Goal: Task Accomplishment & Management: Use online tool/utility

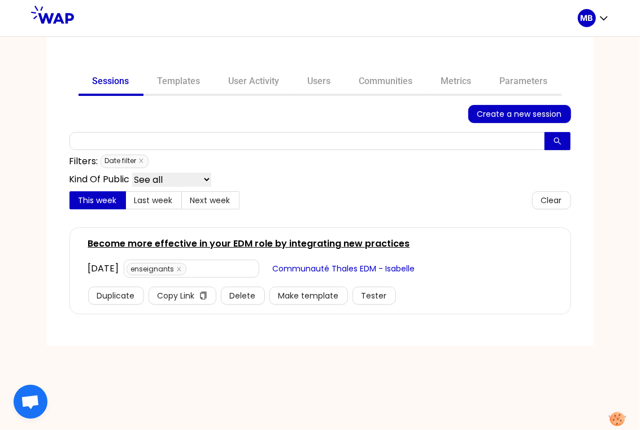
click at [292, 242] on link "Become more effective in your EDM role by integrating new practices" at bounding box center [249, 244] width 322 height 14
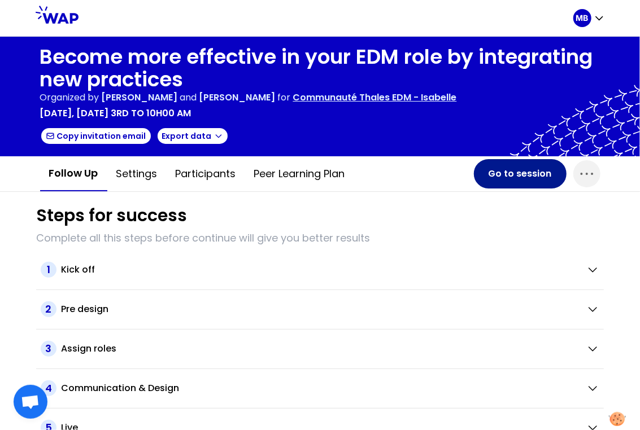
click at [510, 174] on button "Go to session" at bounding box center [520, 173] width 93 height 29
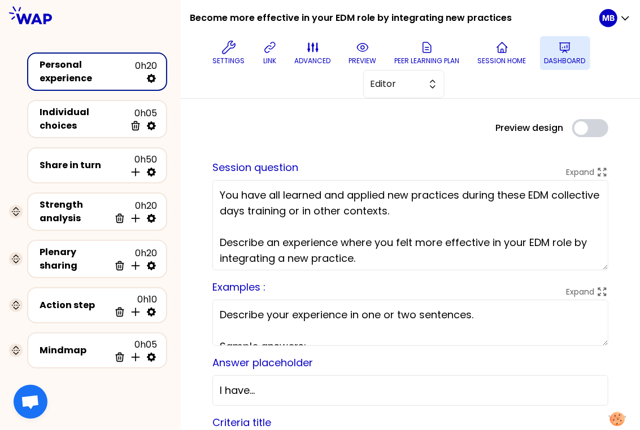
click at [557, 57] on p "Dashboard" at bounding box center [564, 60] width 41 height 9
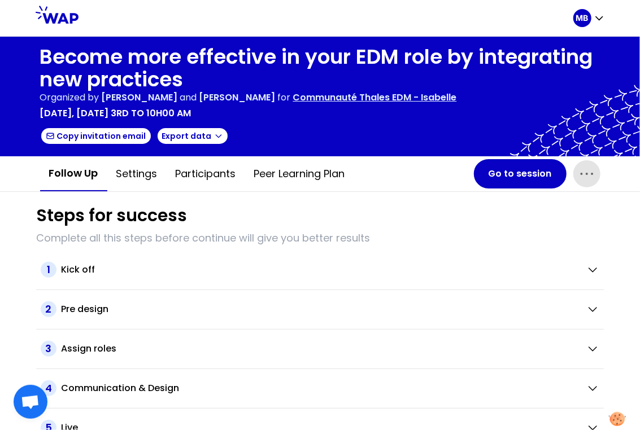
click at [580, 169] on icon "button" at bounding box center [587, 174] width 18 height 18
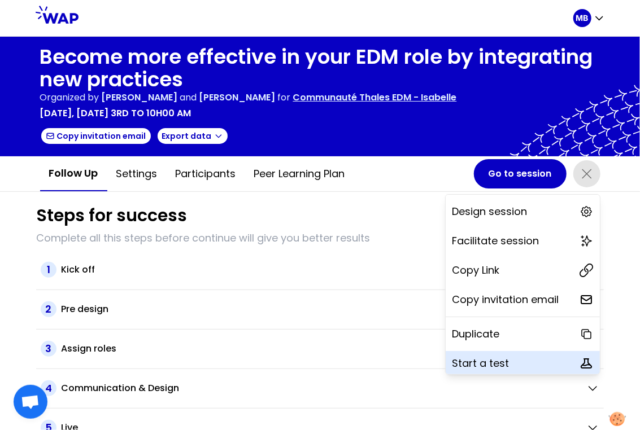
click at [482, 359] on p "Start a test" at bounding box center [480, 364] width 57 height 16
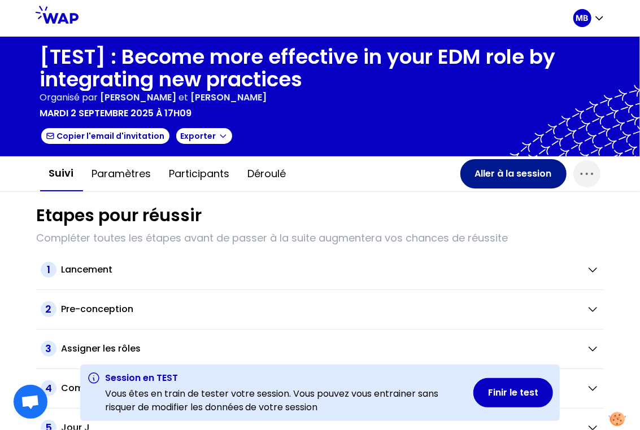
click at [488, 176] on button "Aller à la session" at bounding box center [513, 173] width 106 height 29
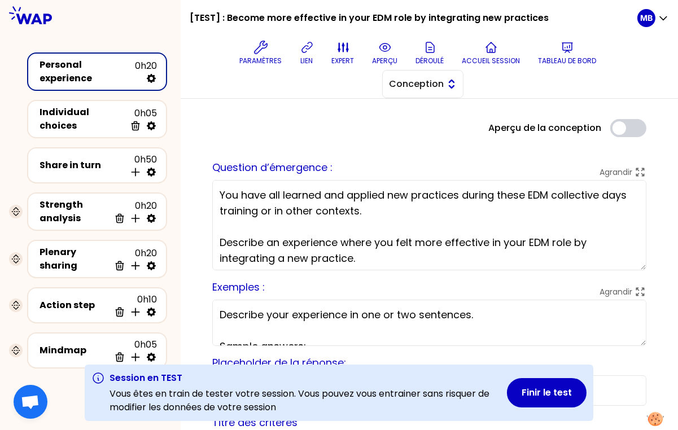
click at [434, 82] on span "Conception" at bounding box center [415, 84] width 51 height 14
click at [433, 129] on span "Facilitation" at bounding box center [429, 131] width 49 height 14
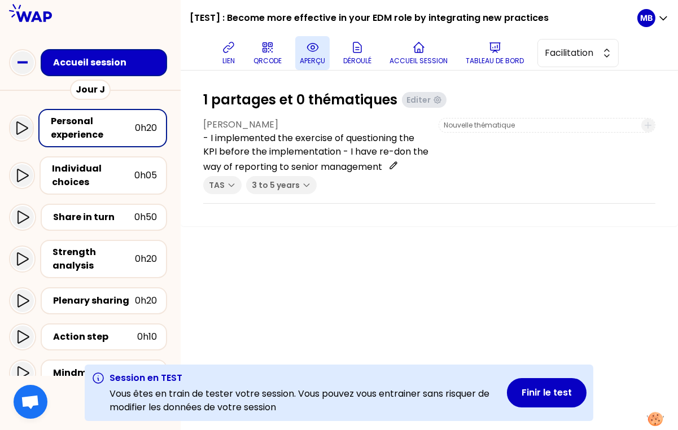
click at [306, 57] on p "aperçu" at bounding box center [312, 60] width 25 height 9
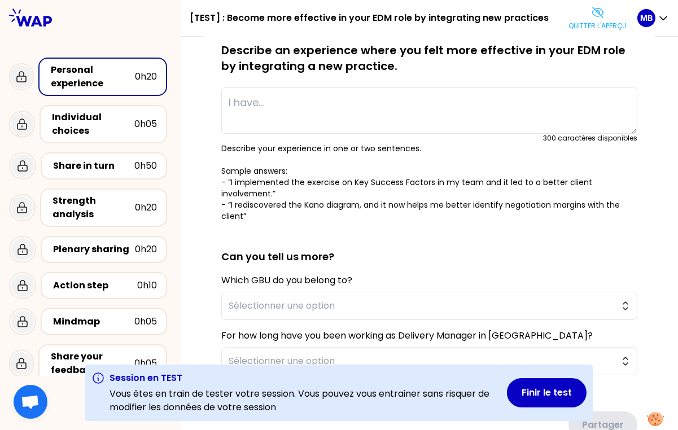
scroll to position [136, 0]
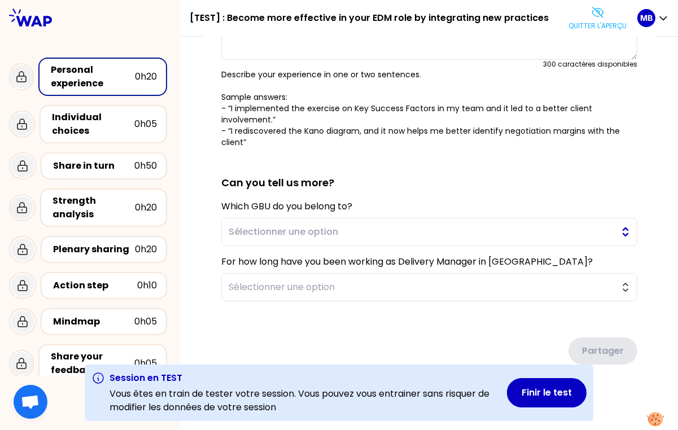
click at [294, 221] on button "Sélectionner une option" at bounding box center [429, 232] width 416 height 28
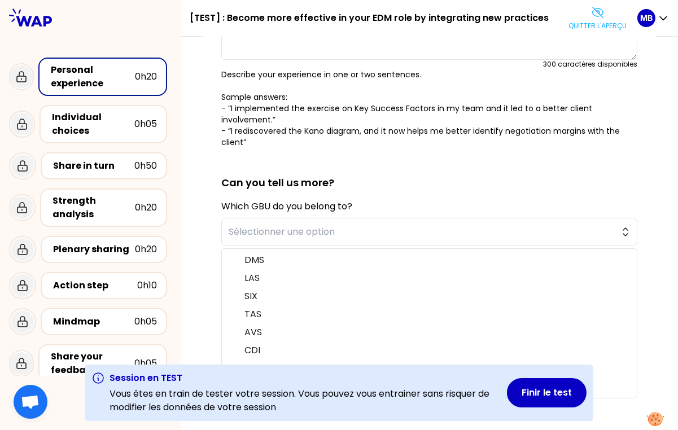
click at [326, 170] on h2 "Can you tell us more?" at bounding box center [429, 174] width 416 height 34
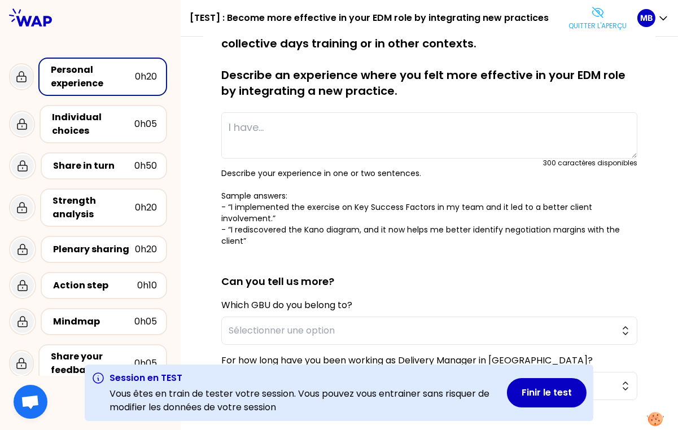
scroll to position [0, 0]
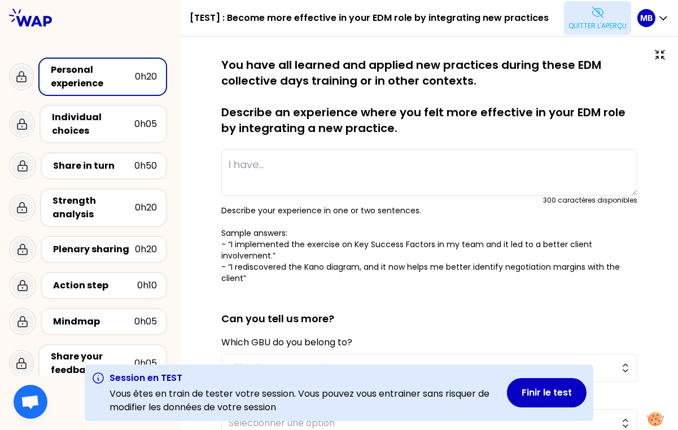
click at [595, 12] on icon at bounding box center [597, 12] width 11 height 10
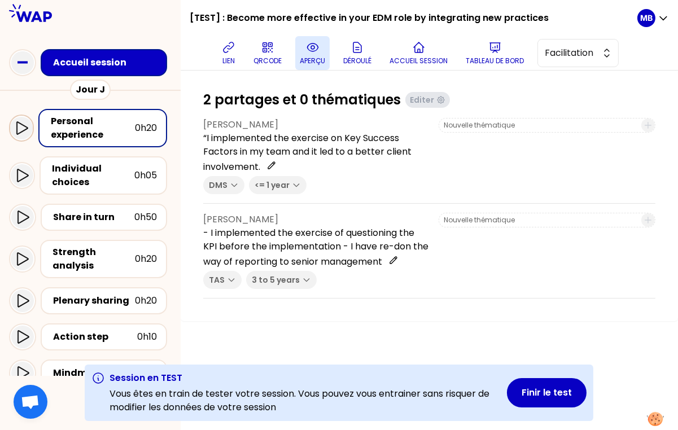
click at [22, 130] on icon at bounding box center [22, 128] width 14 height 14
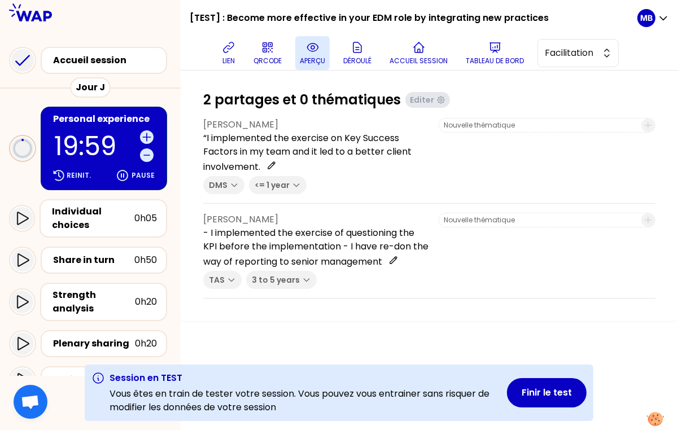
click at [311, 63] on p "aperçu" at bounding box center [312, 60] width 25 height 9
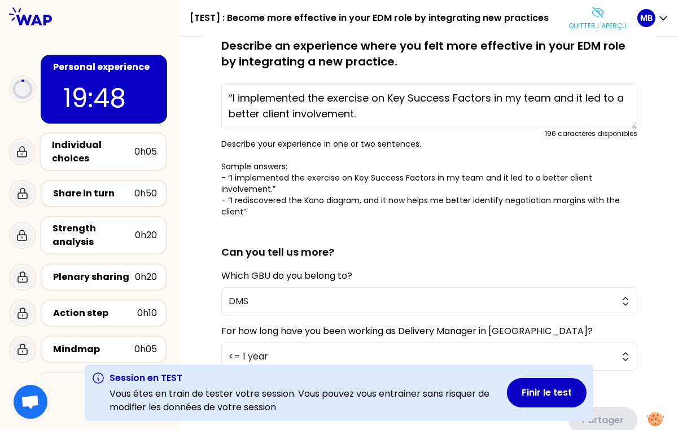
scroll to position [94, 0]
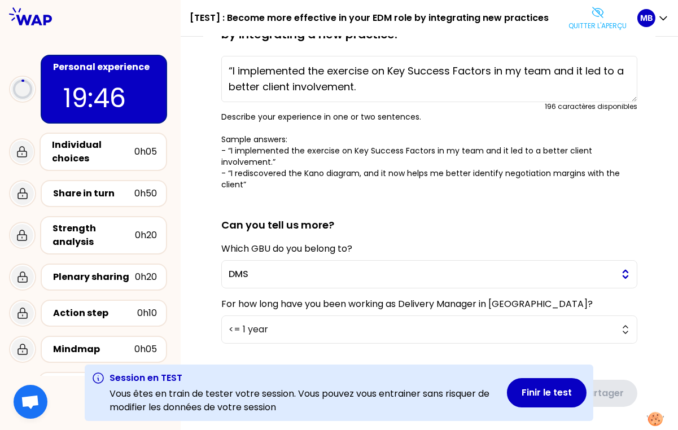
click at [246, 272] on span "DMS" at bounding box center [422, 275] width 386 height 14
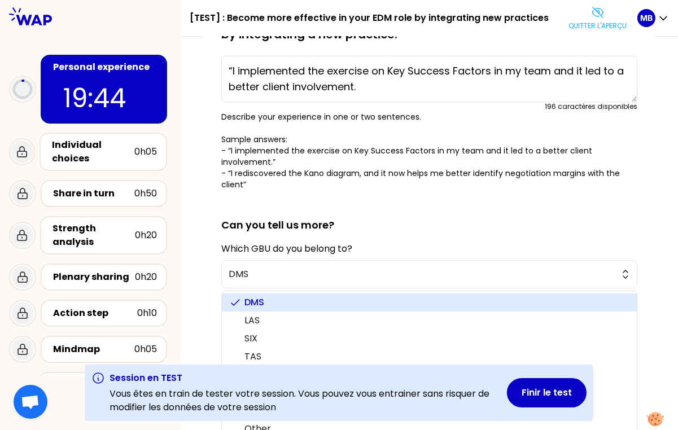
click at [200, 250] on div "sauvegardé You have all learned and applied new practices during these EDM coll…" at bounding box center [429, 209] width 497 height 532
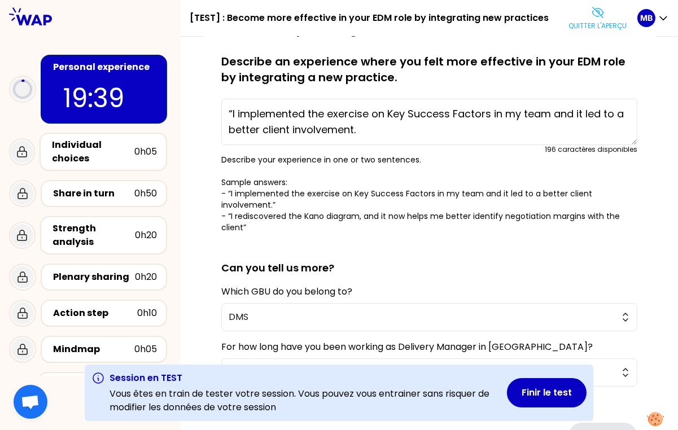
scroll to position [0, 0]
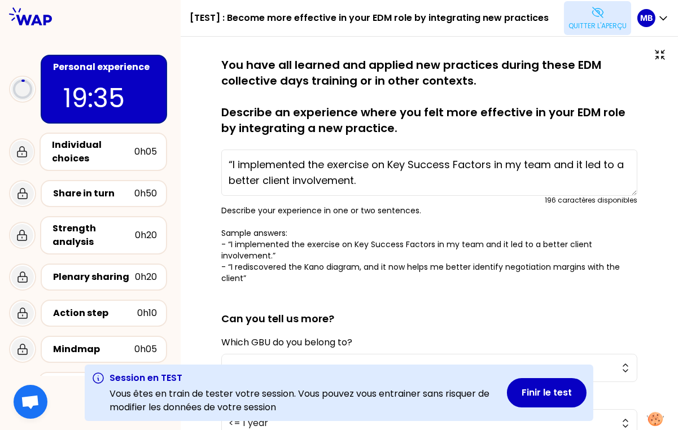
click at [599, 25] on p "Quitter l'aperçu" at bounding box center [598, 25] width 58 height 9
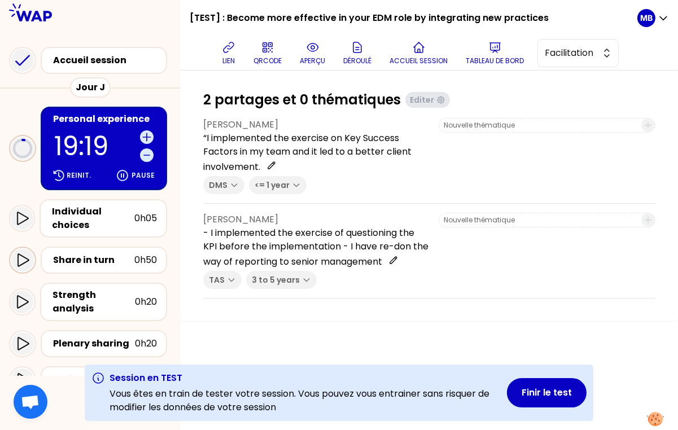
click at [19, 261] on icon at bounding box center [23, 261] width 14 height 14
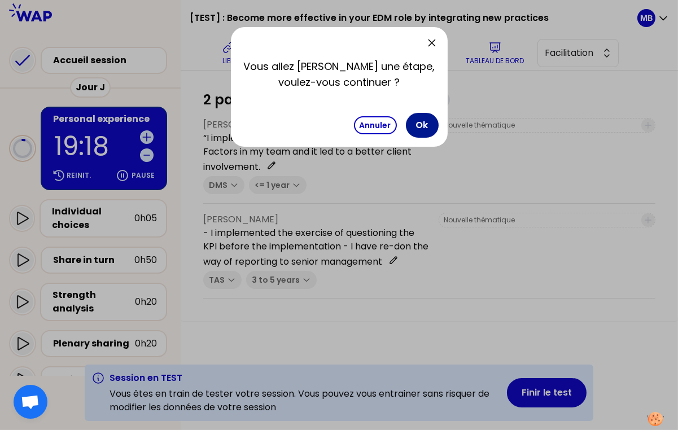
click at [419, 128] on button "Ok" at bounding box center [422, 125] width 33 height 25
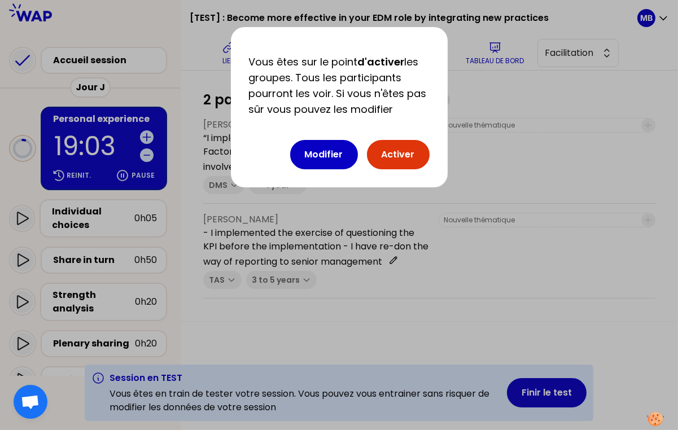
click at [389, 152] on button "Activer" at bounding box center [398, 154] width 63 height 29
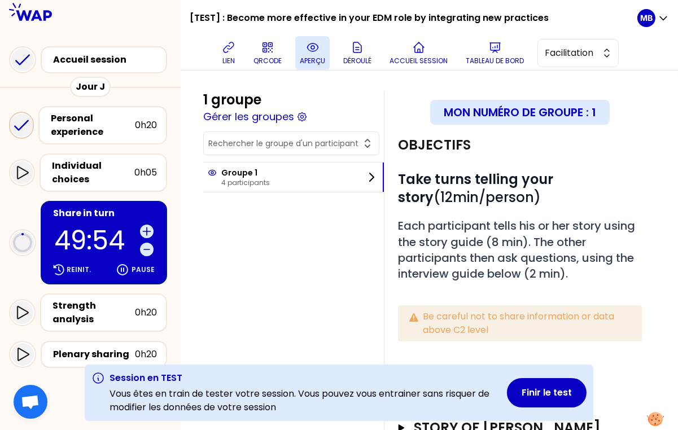
click at [308, 53] on icon at bounding box center [313, 48] width 14 height 14
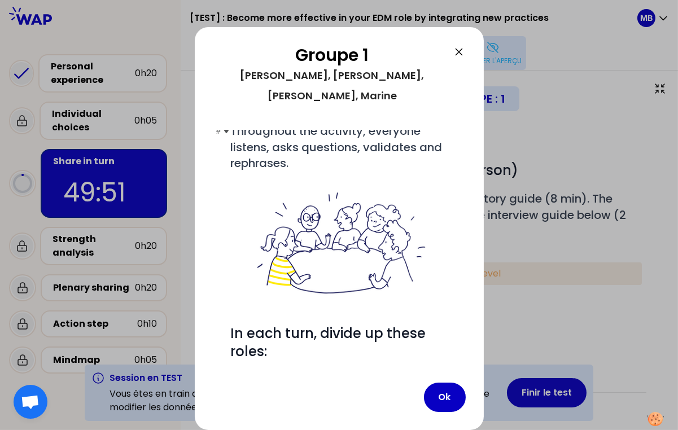
scroll to position [153, 0]
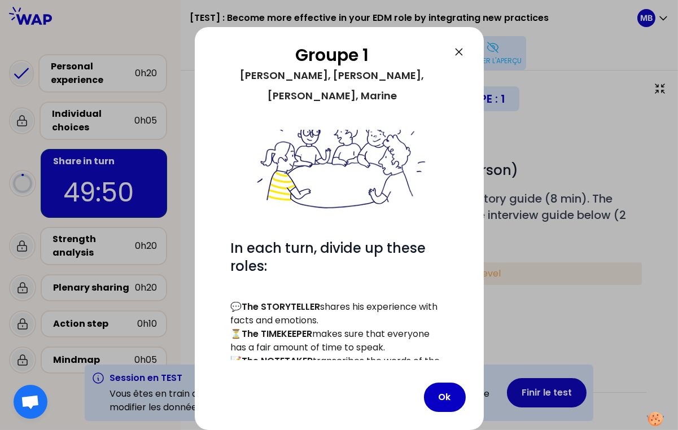
click at [459, 54] on icon at bounding box center [459, 52] width 14 height 14
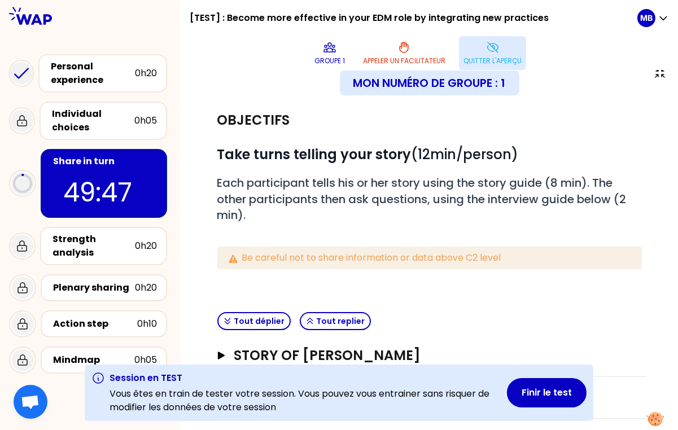
scroll to position [0, 0]
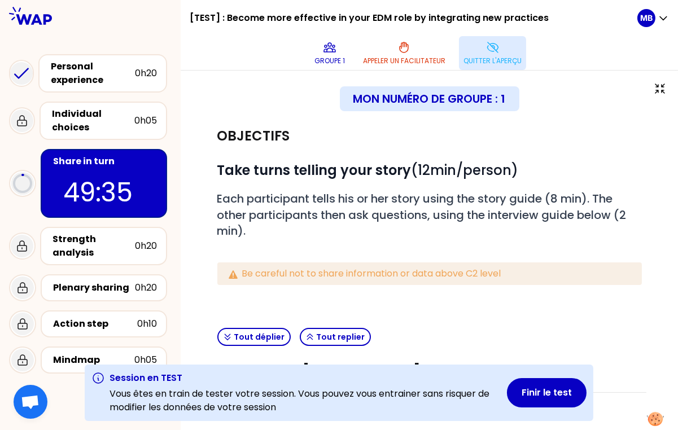
click at [509, 59] on p "Quitter l'aperçu" at bounding box center [493, 60] width 58 height 9
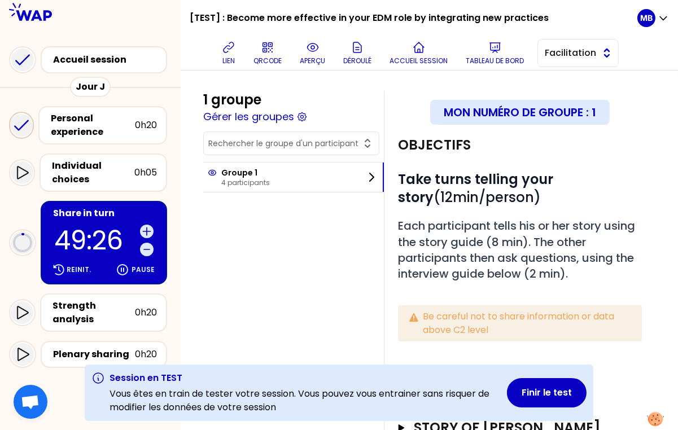
click at [557, 60] on button "Facilitation" at bounding box center [578, 53] width 81 height 28
click at [565, 78] on span "Conception" at bounding box center [585, 82] width 49 height 14
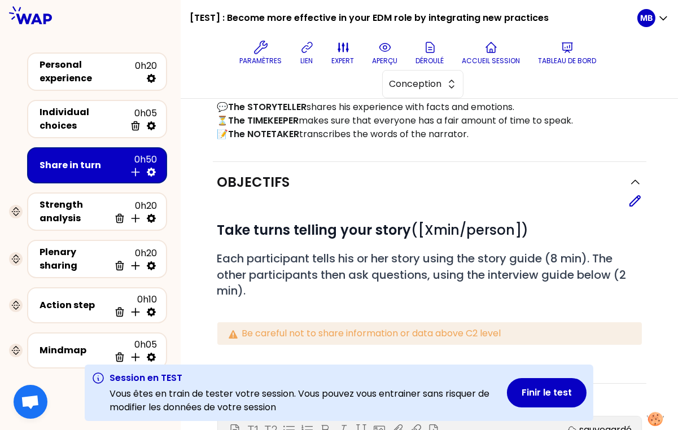
scroll to position [421, 0]
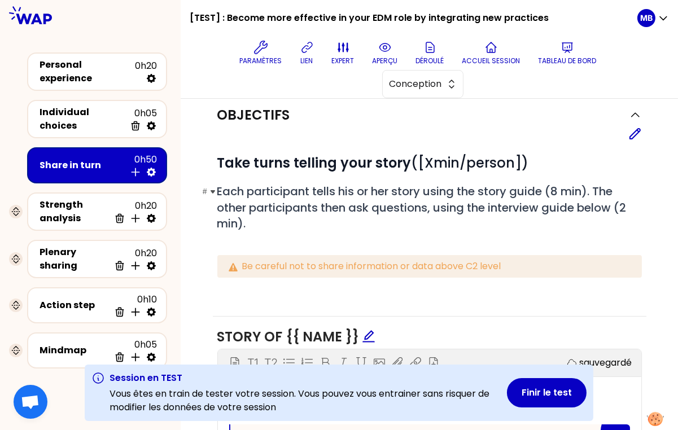
click at [569, 195] on span "Each participant tells his or her story using the story guide (8 min). The othe…" at bounding box center [423, 208] width 412 height 48
click at [631, 136] on icon at bounding box center [635, 134] width 10 height 10
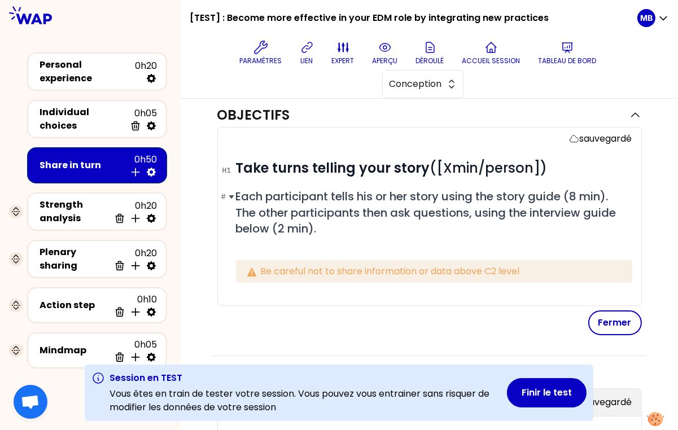
click at [430, 224] on h2 "# Each participant tells his or her story using the story guide (8 min). The ot…" at bounding box center [434, 213] width 396 height 48
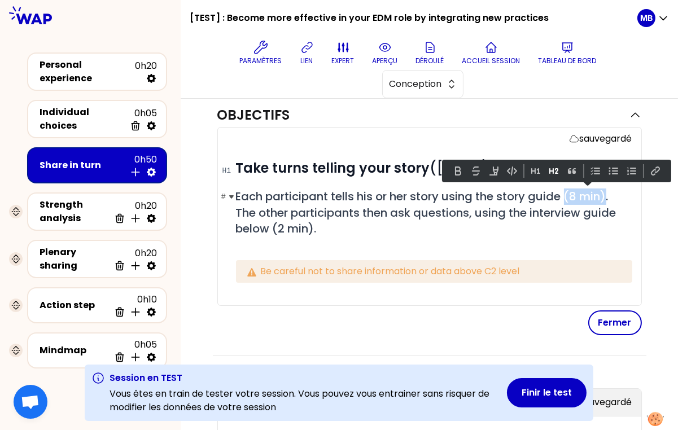
drag, startPoint x: 609, startPoint y: 191, endPoint x: 566, endPoint y: 191, distance: 42.4
click at [566, 191] on span "Each participant tells his or her story using the story guide (8 min). The othe…" at bounding box center [427, 213] width 383 height 48
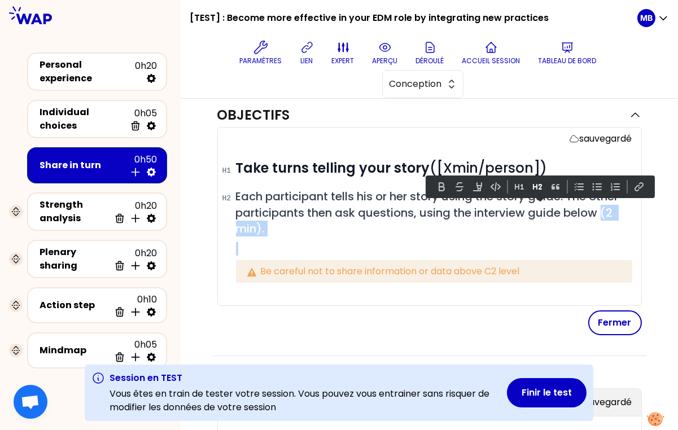
drag, startPoint x: 603, startPoint y: 209, endPoint x: 615, endPoint y: 234, distance: 27.8
click at [615, 234] on div "# Take turns telling your story ([Xmin/person]) # Each participant tells his or…" at bounding box center [434, 230] width 396 height 142
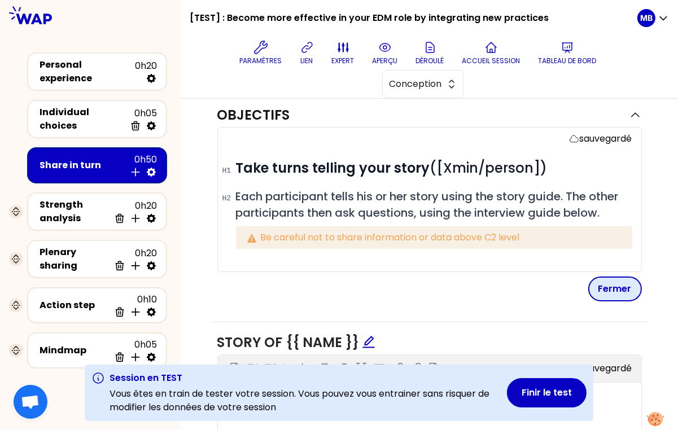
click at [622, 292] on button "Fermer" at bounding box center [615, 289] width 54 height 25
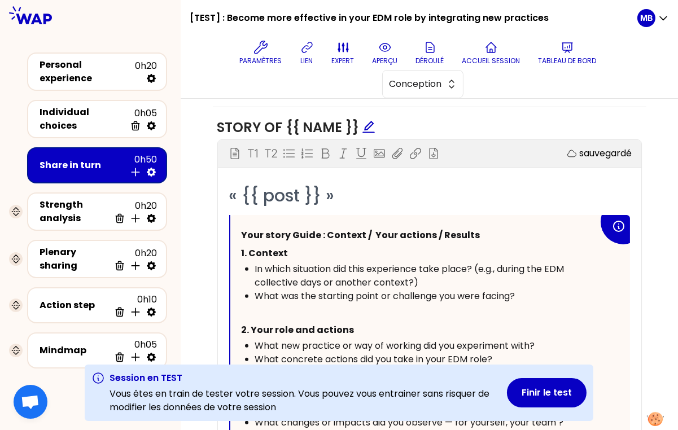
scroll to position [605, 0]
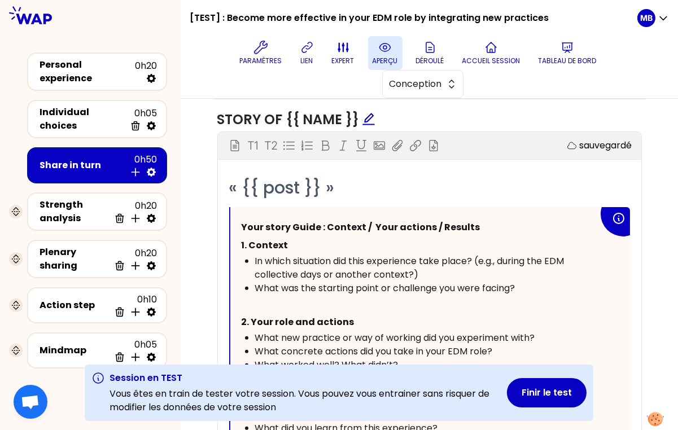
click at [383, 57] on p "aperçu" at bounding box center [385, 60] width 25 height 9
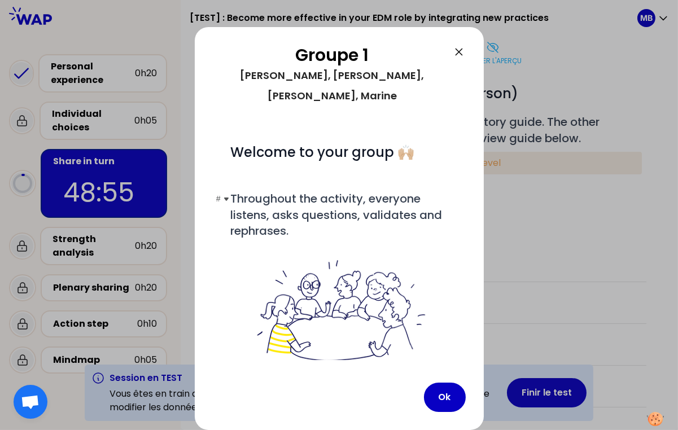
scroll to position [0, 0]
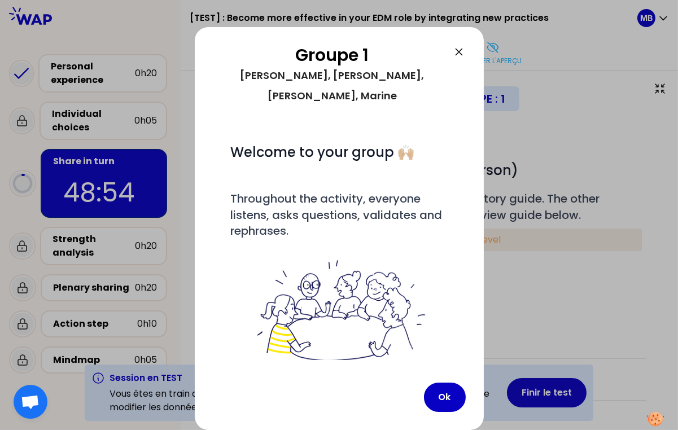
click at [456, 47] on icon at bounding box center [459, 52] width 14 height 14
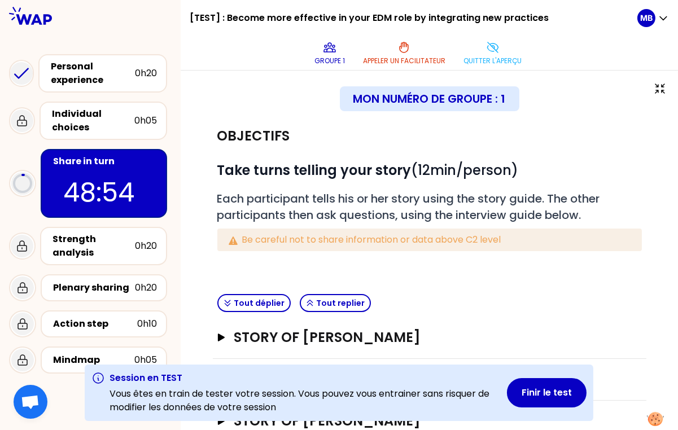
scroll to position [72, 0]
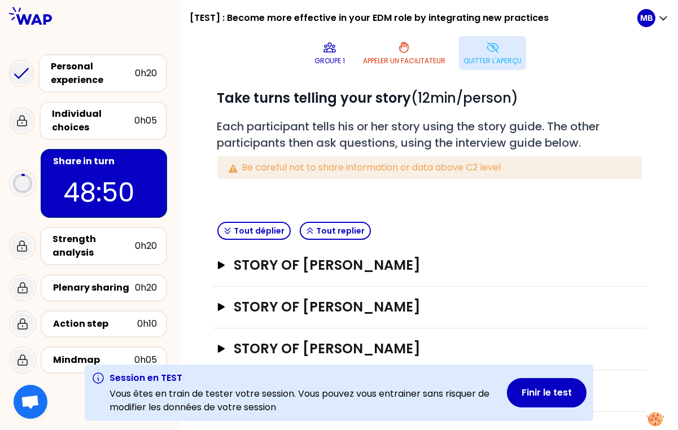
click at [494, 59] on p "Quitter l'aperçu" at bounding box center [493, 60] width 58 height 9
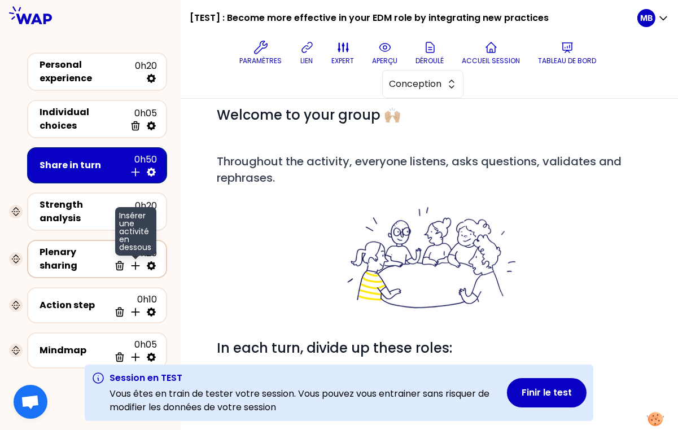
scroll to position [444, 0]
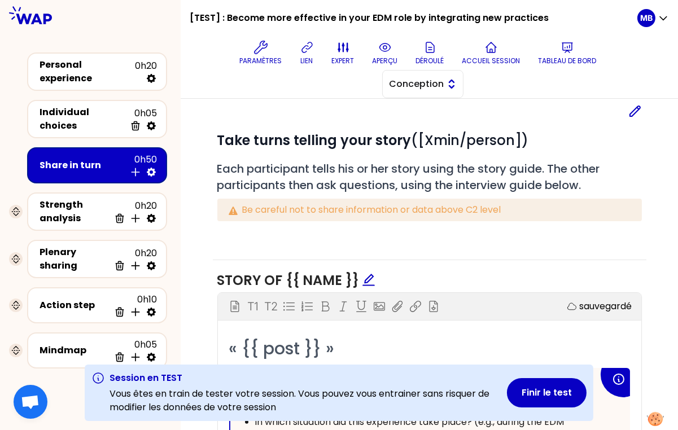
click at [421, 91] on button "Conception" at bounding box center [422, 84] width 81 height 28
click at [420, 125] on span "Facilitation" at bounding box center [429, 131] width 49 height 14
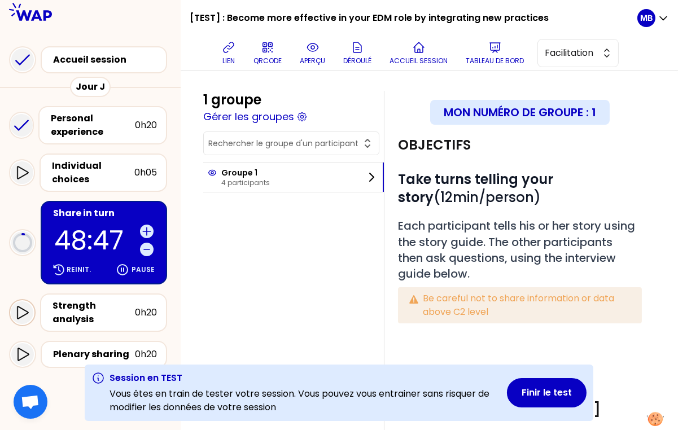
click at [19, 304] on div at bounding box center [22, 313] width 23 height 23
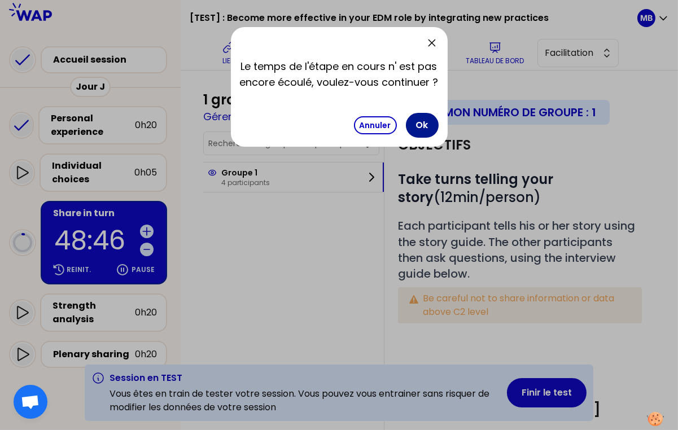
click at [422, 121] on button "Ok" at bounding box center [422, 125] width 33 height 25
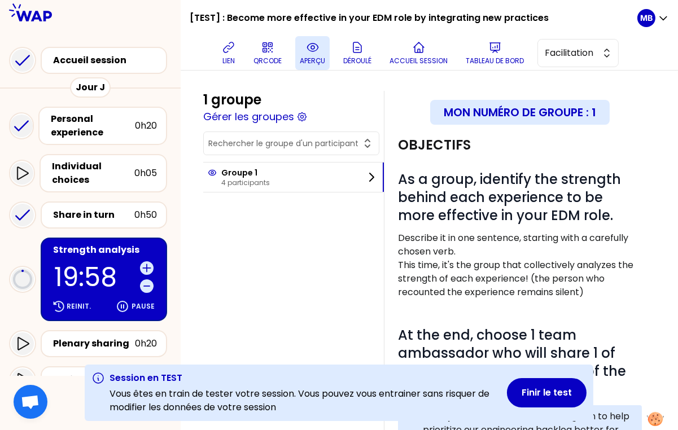
click at [319, 61] on p "aperçu" at bounding box center [312, 60] width 25 height 9
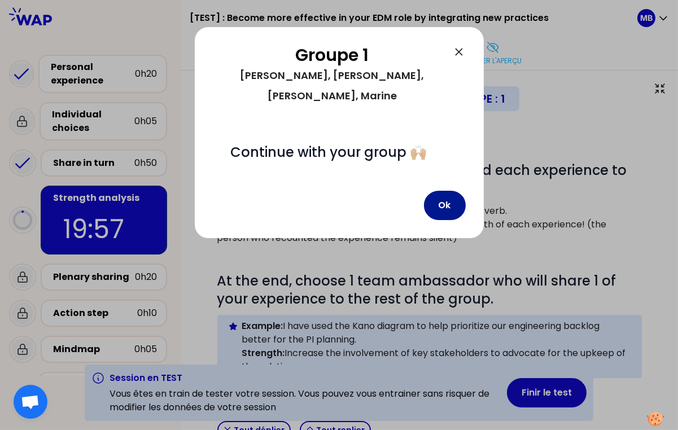
click at [441, 191] on button "Ok" at bounding box center [445, 205] width 42 height 29
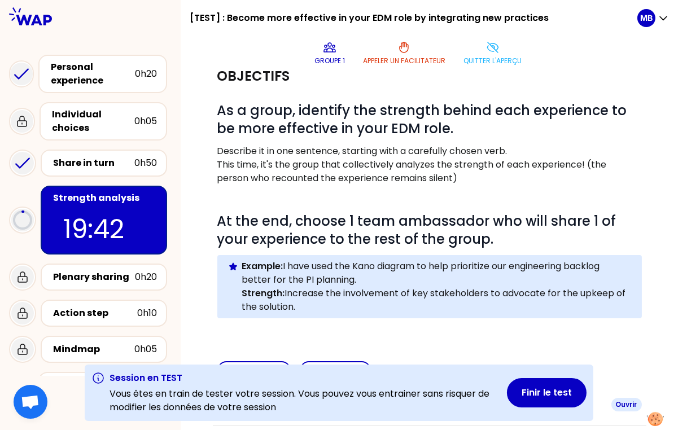
scroll to position [94, 0]
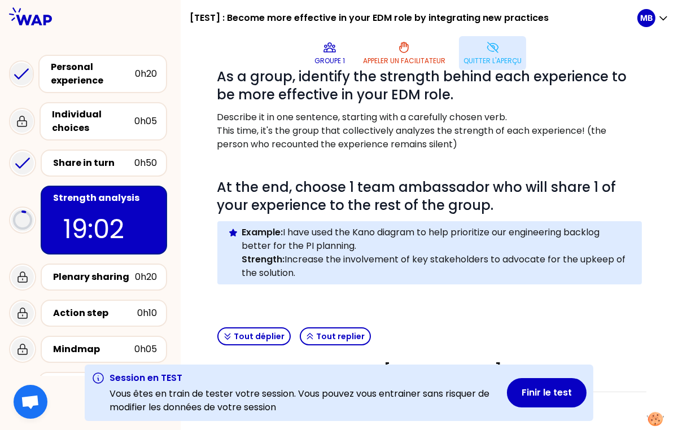
click at [490, 59] on p "Quitter l'aperçu" at bounding box center [493, 60] width 58 height 9
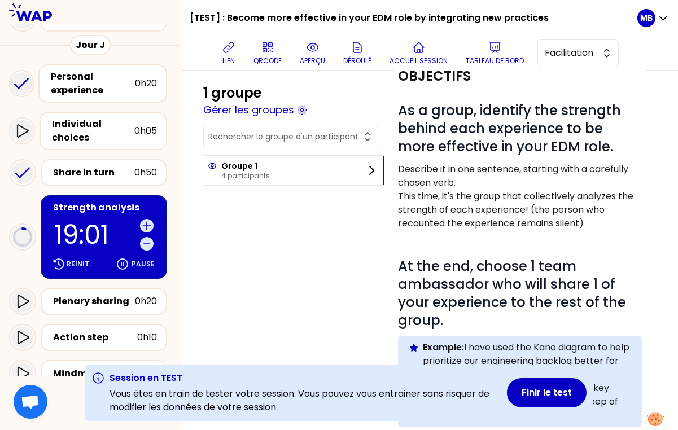
scroll to position [103, 0]
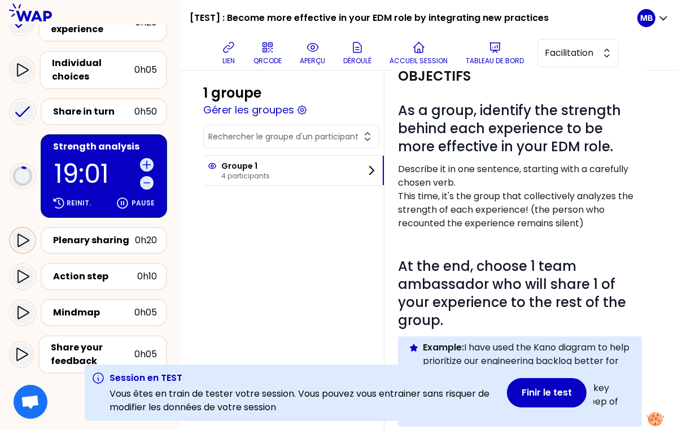
click at [23, 245] on icon at bounding box center [23, 241] width 14 height 14
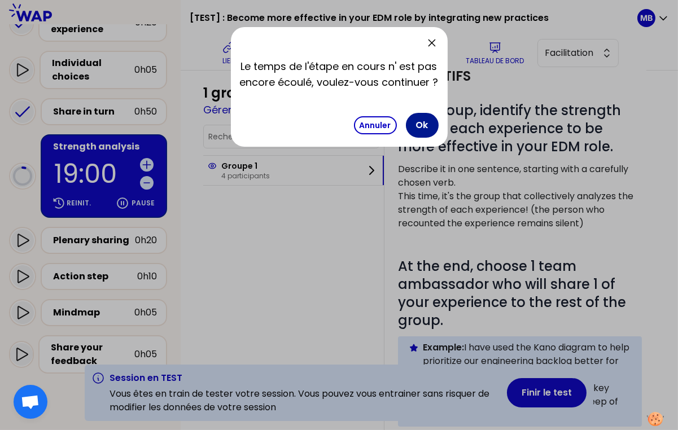
click at [426, 125] on button "Ok" at bounding box center [422, 125] width 33 height 25
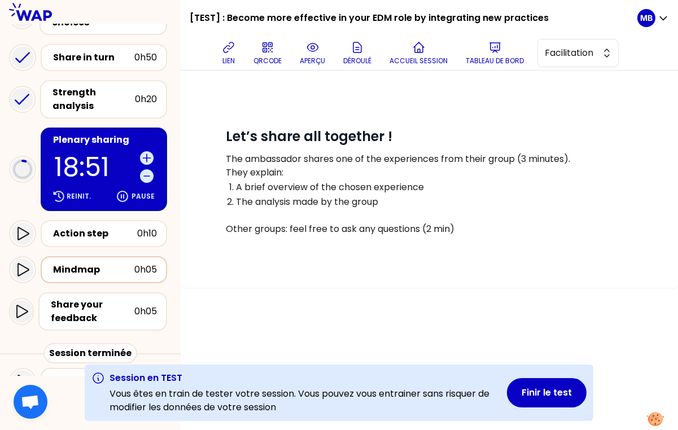
scroll to position [178, 0]
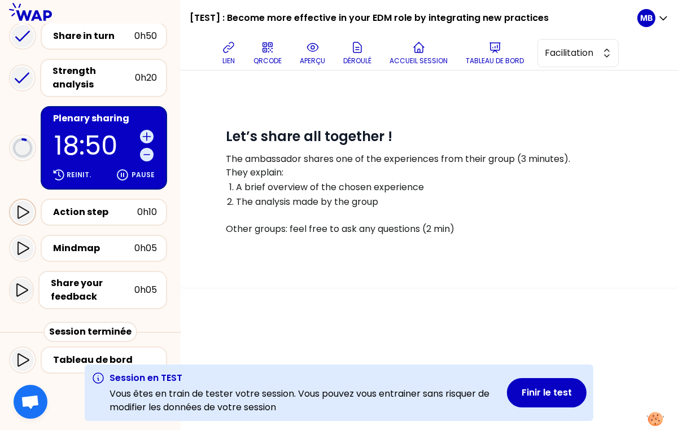
click at [19, 209] on icon at bounding box center [23, 213] width 14 height 14
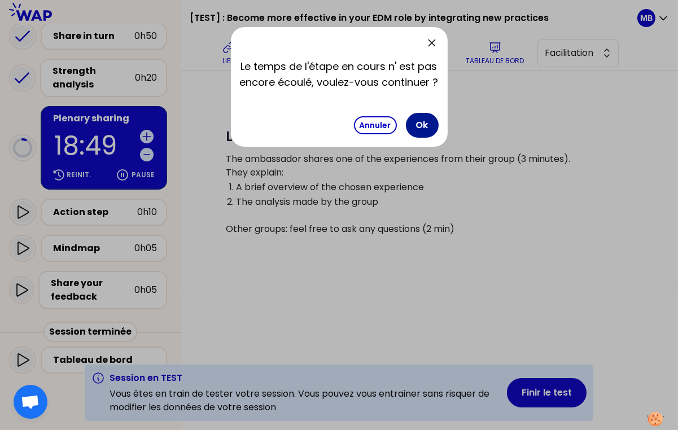
click at [422, 128] on button "Ok" at bounding box center [422, 125] width 33 height 25
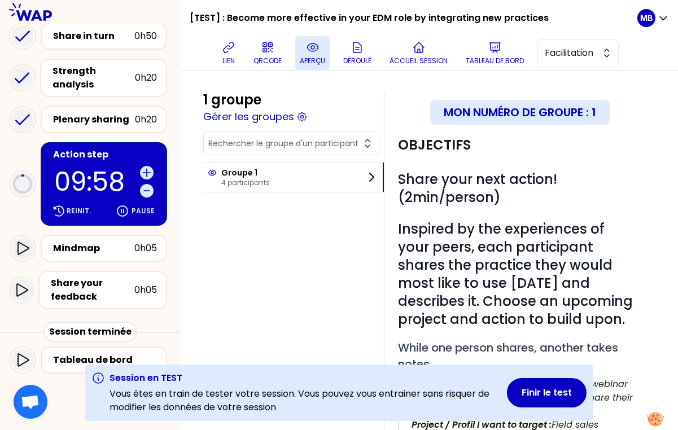
click at [321, 57] on p "aperçu" at bounding box center [312, 60] width 25 height 9
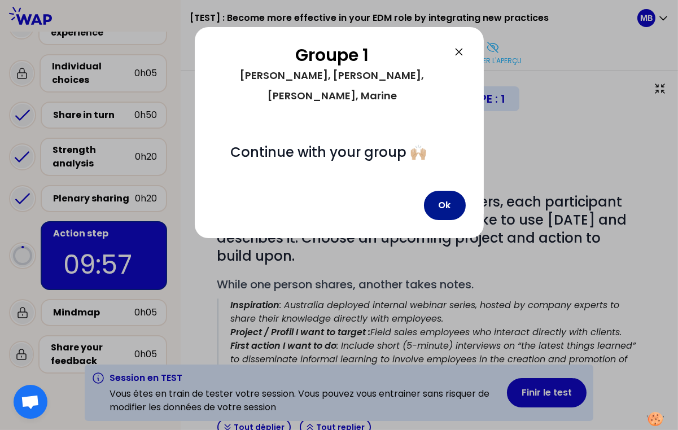
click at [455, 194] on button "Ok" at bounding box center [445, 205] width 42 height 29
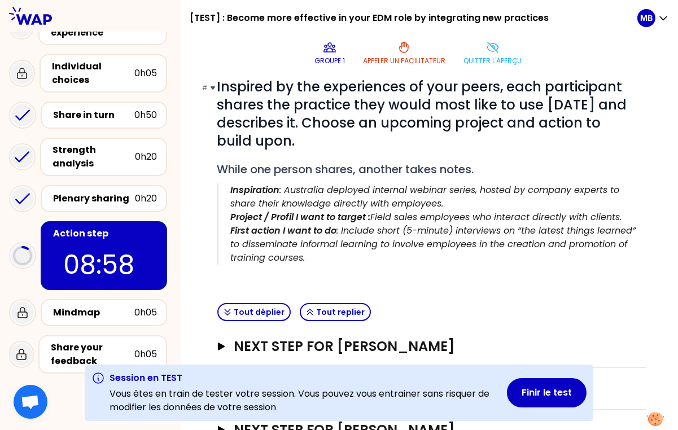
scroll to position [197, 0]
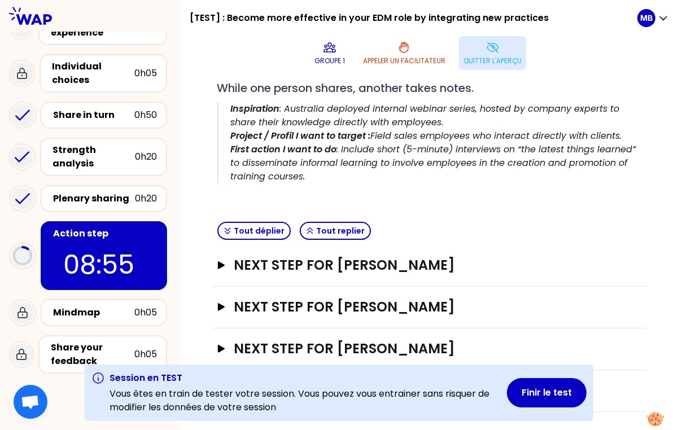
click at [488, 49] on icon at bounding box center [492, 47] width 11 height 10
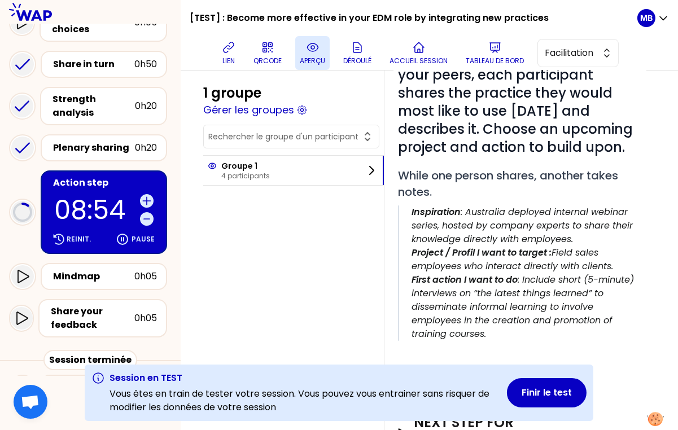
scroll to position [160, 0]
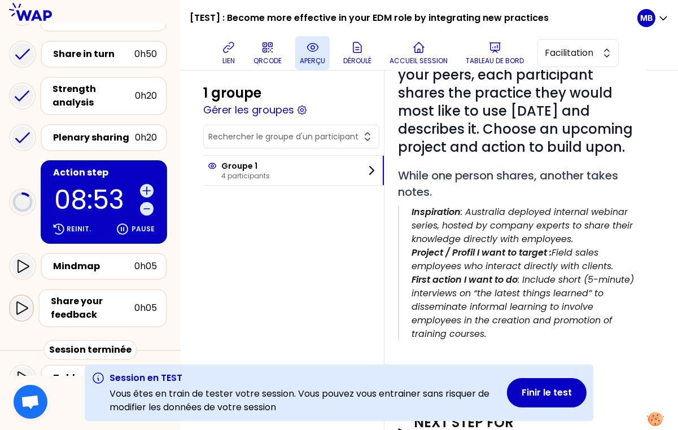
click at [23, 307] on icon at bounding box center [22, 309] width 14 height 14
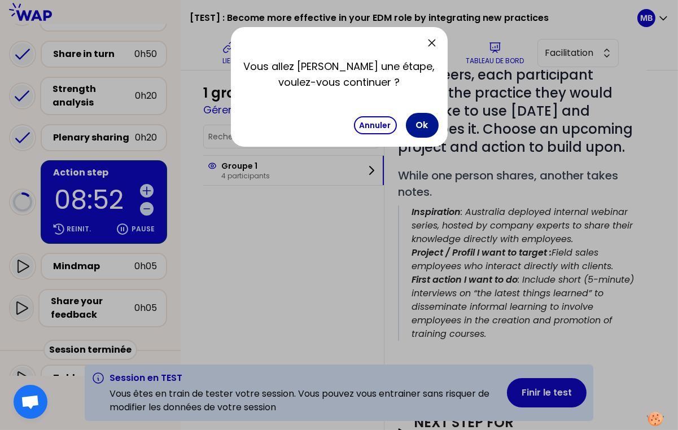
click at [421, 123] on button "Ok" at bounding box center [422, 125] width 33 height 25
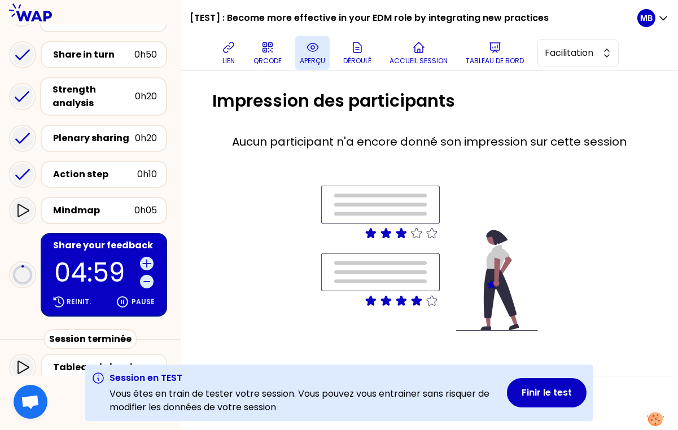
click at [315, 46] on icon at bounding box center [312, 47] width 3 height 3
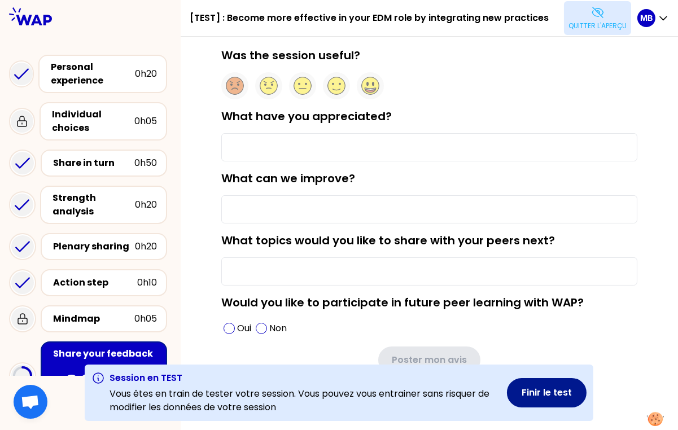
click at [529, 392] on button "Finir le test" at bounding box center [547, 392] width 80 height 29
